Goal: Information Seeking & Learning: Find specific page/section

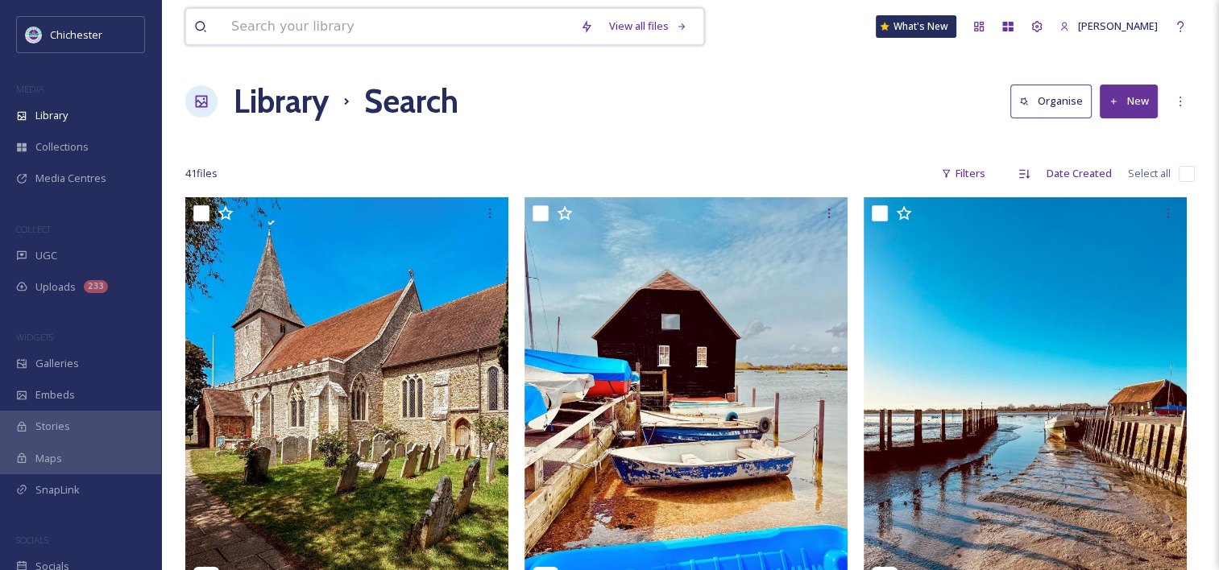
click at [403, 15] on input at bounding box center [397, 26] width 349 height 35
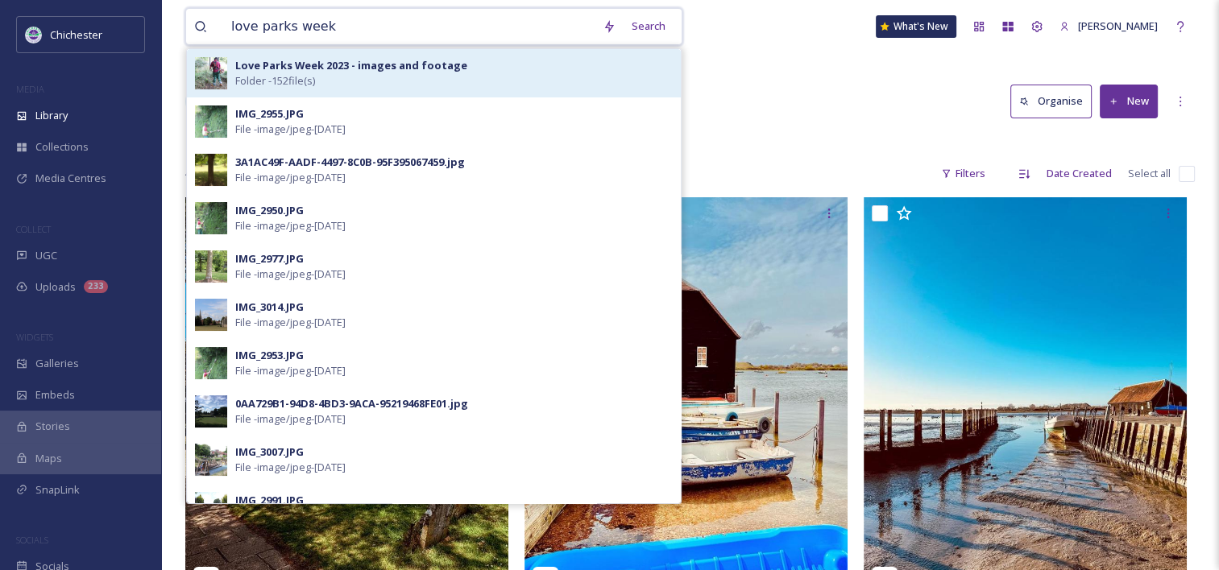
type input "love parks week"
click at [325, 83] on div "Love Parks Week 2023 - images and footage Folder - 152 file(s)" at bounding box center [453, 73] width 437 height 31
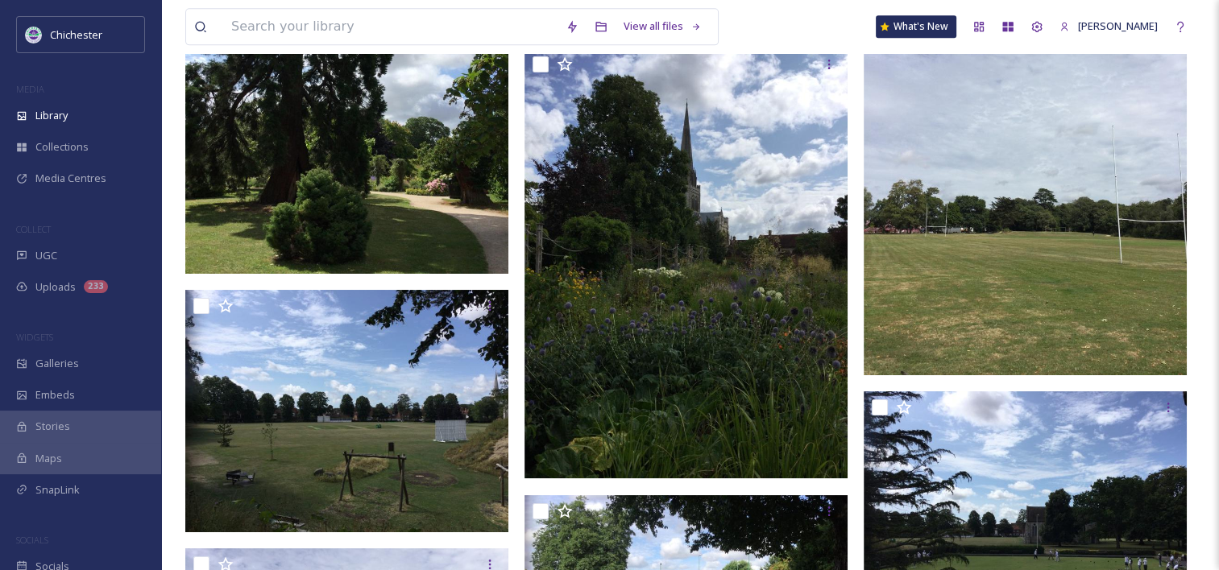
scroll to position [8291, 0]
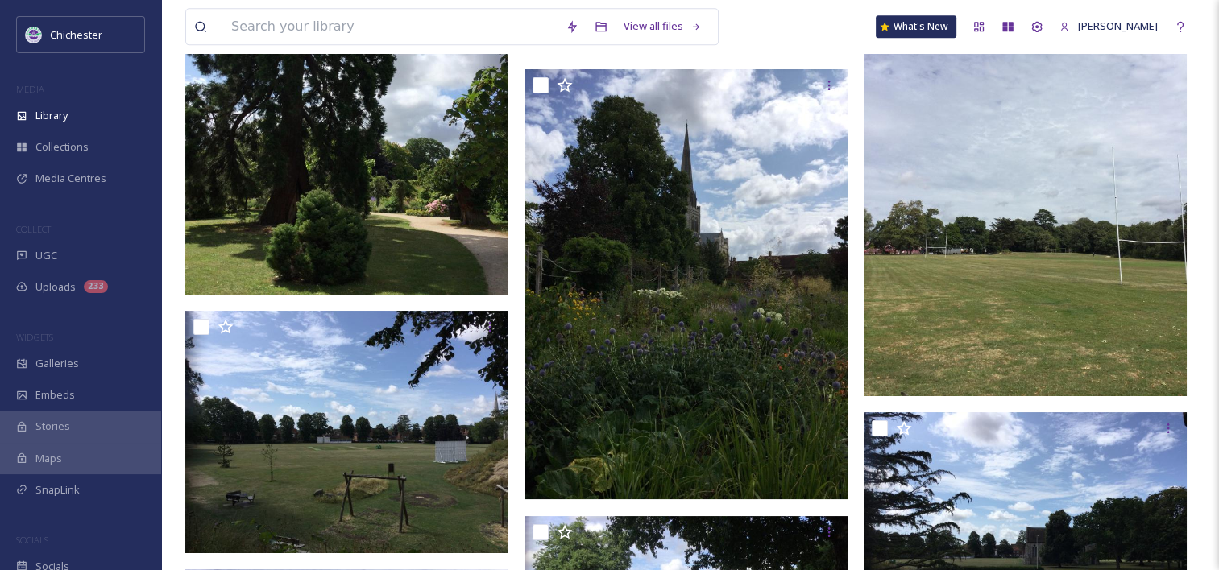
click at [929, 308] on img at bounding box center [1024, 181] width 323 height 430
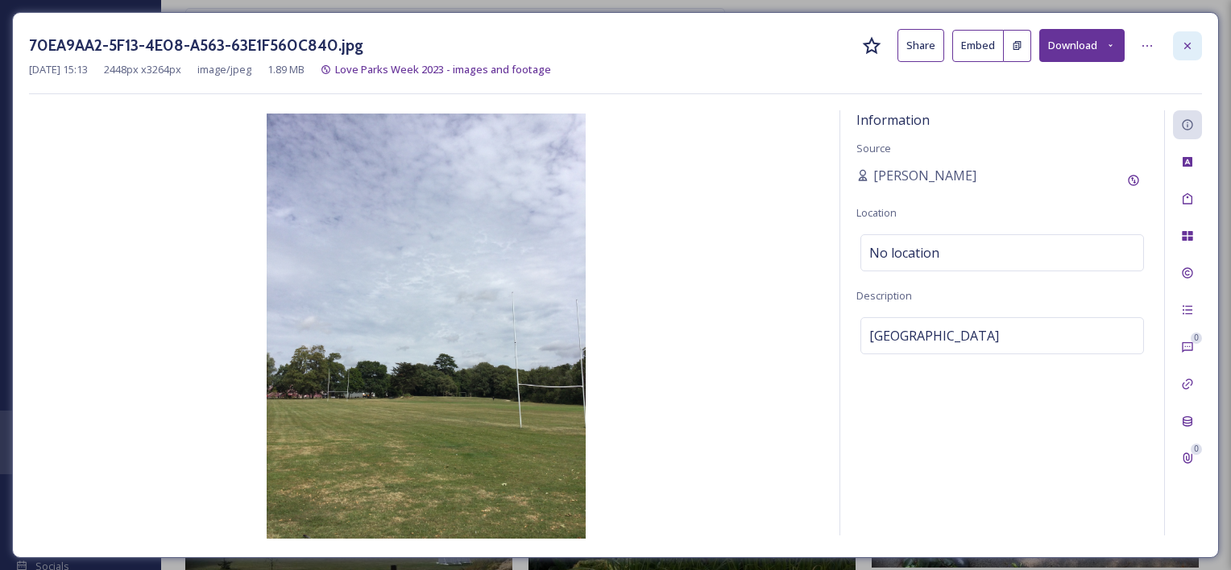
click at [1185, 48] on icon at bounding box center [1187, 45] width 6 height 6
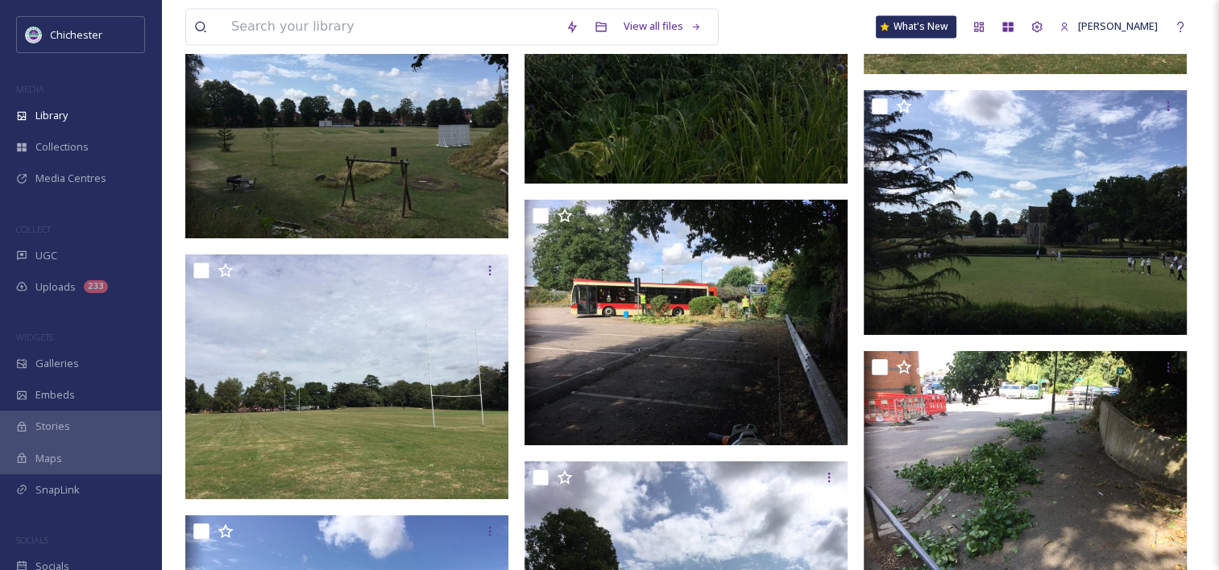
scroll to position [8817, 0]
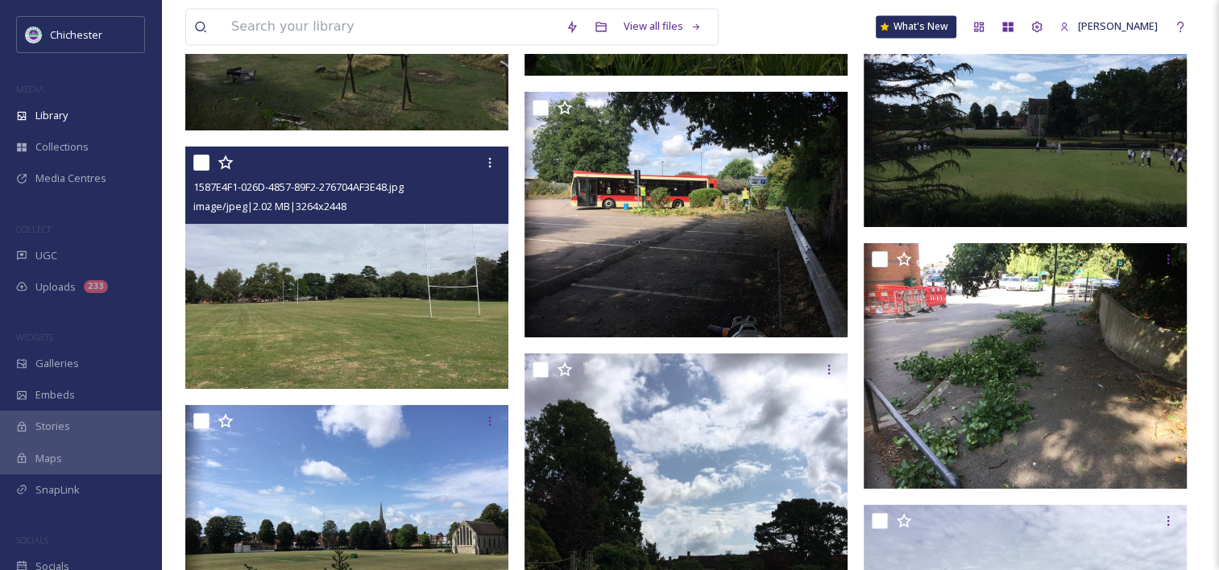
click at [403, 333] on img at bounding box center [346, 268] width 323 height 242
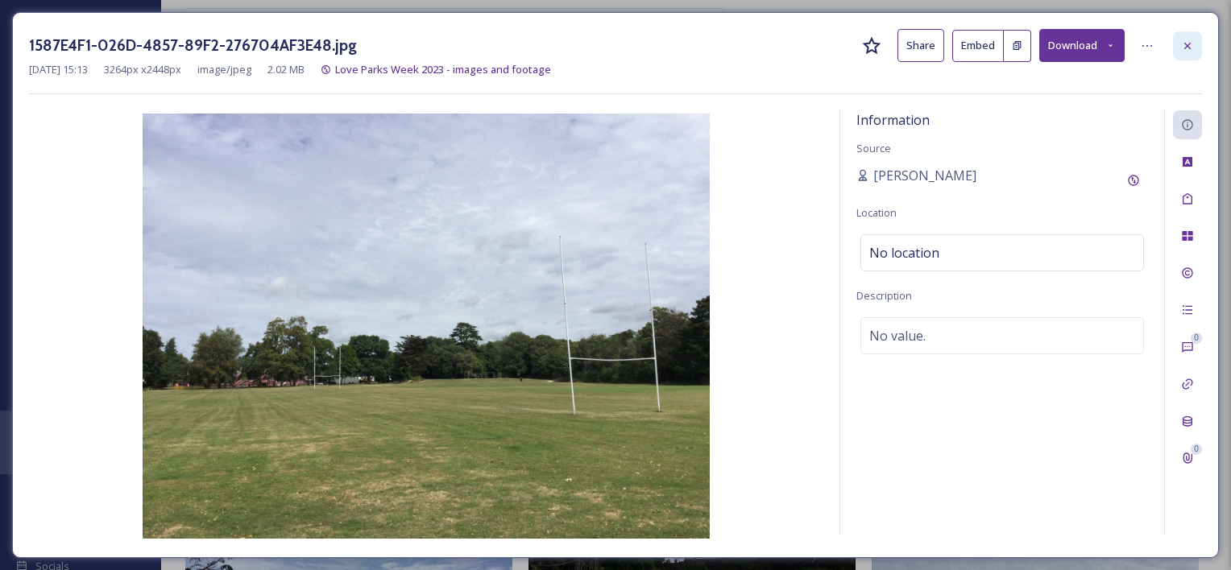
click at [1192, 48] on icon at bounding box center [1187, 45] width 13 height 13
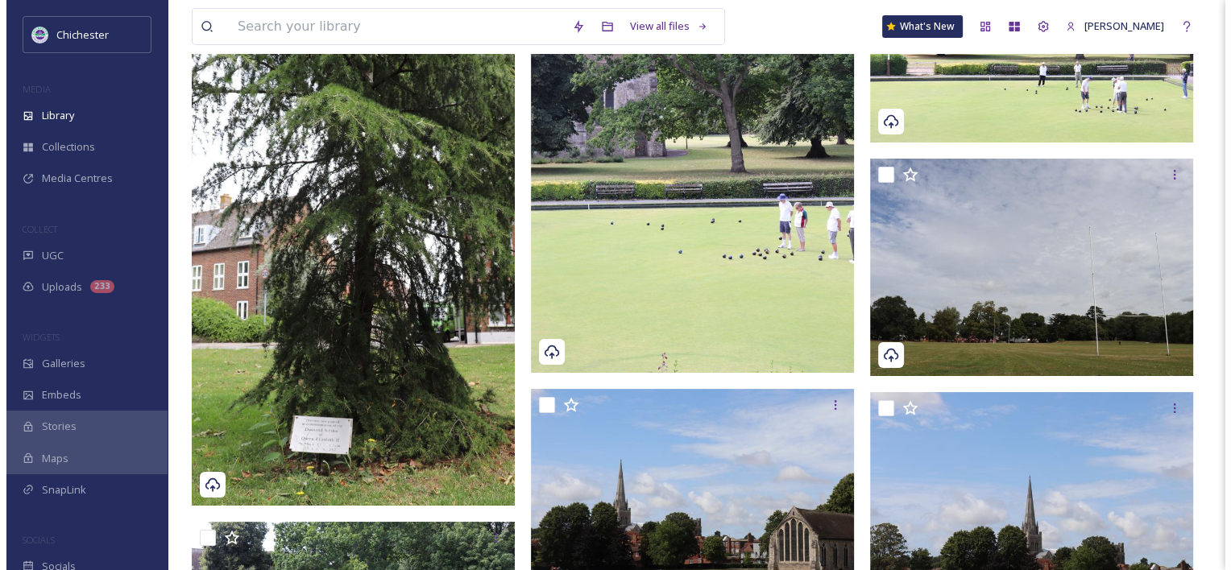
scroll to position [11727, 0]
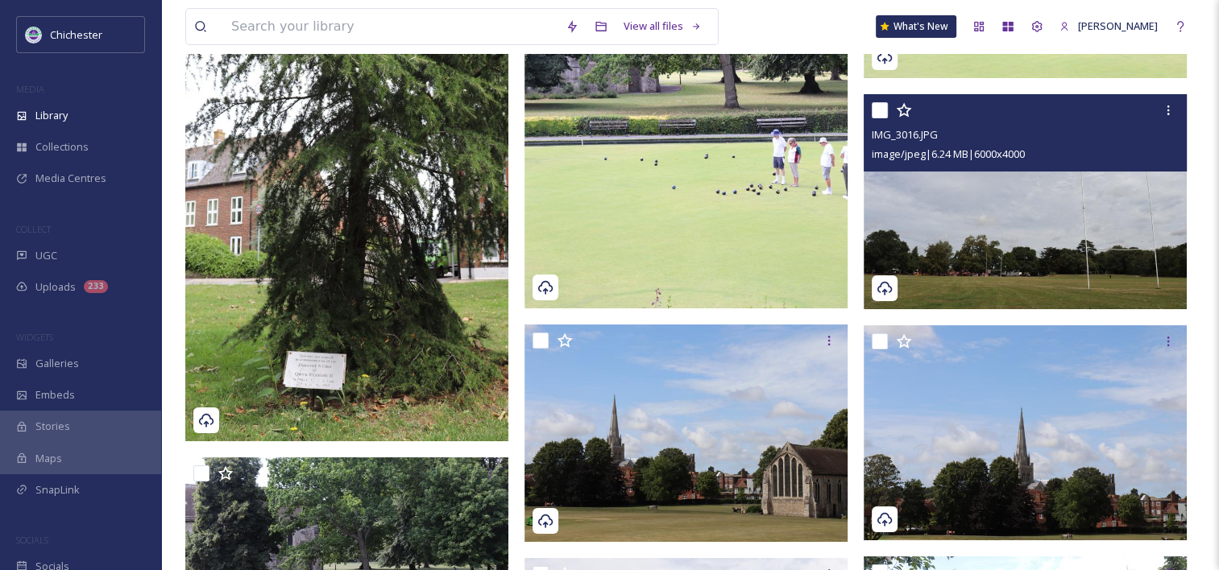
click at [978, 245] on img at bounding box center [1024, 201] width 323 height 216
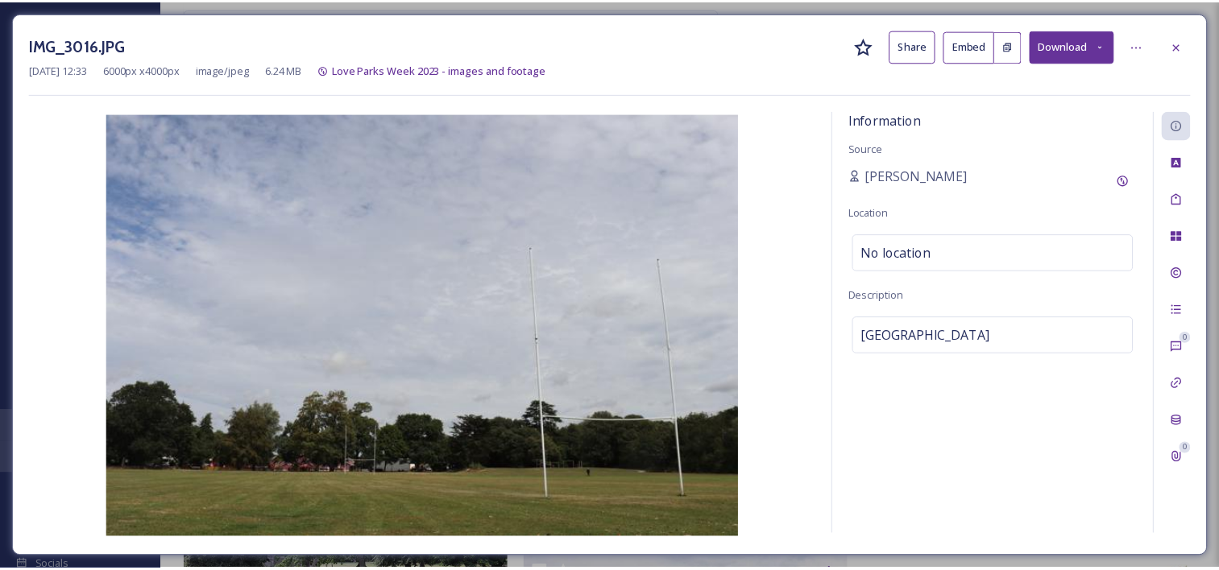
scroll to position [11729, 0]
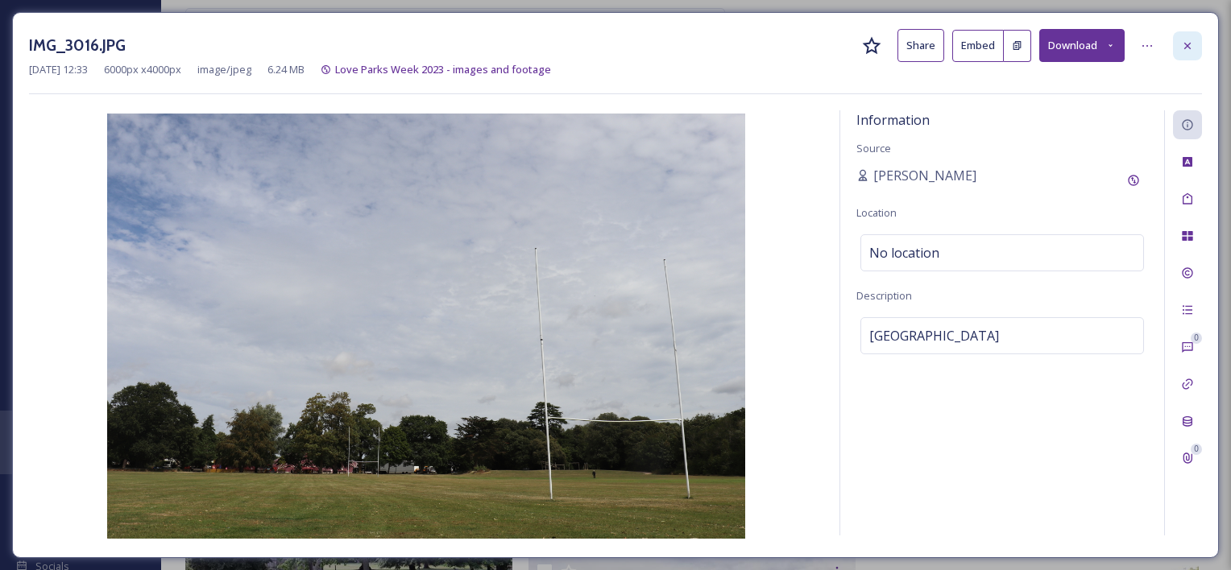
click at [1191, 46] on icon at bounding box center [1187, 45] width 13 height 13
